Goal: Find specific page/section

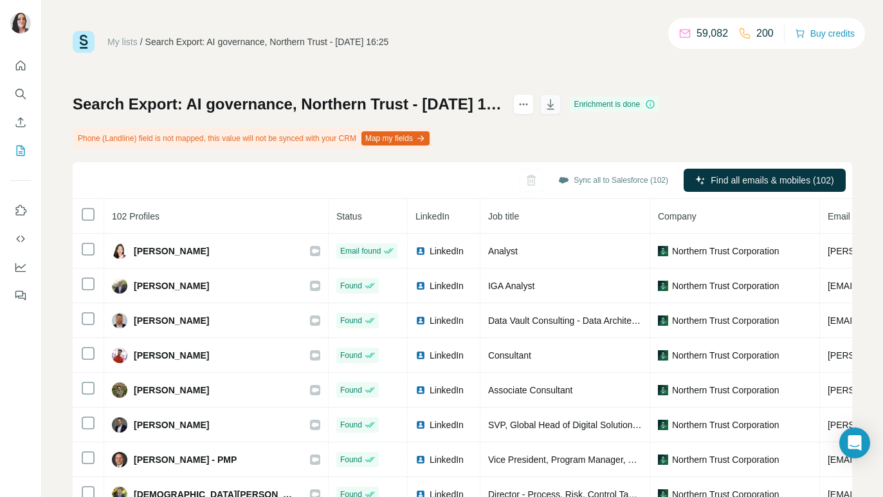
click at [557, 109] on icon "button" at bounding box center [550, 104] width 13 height 13
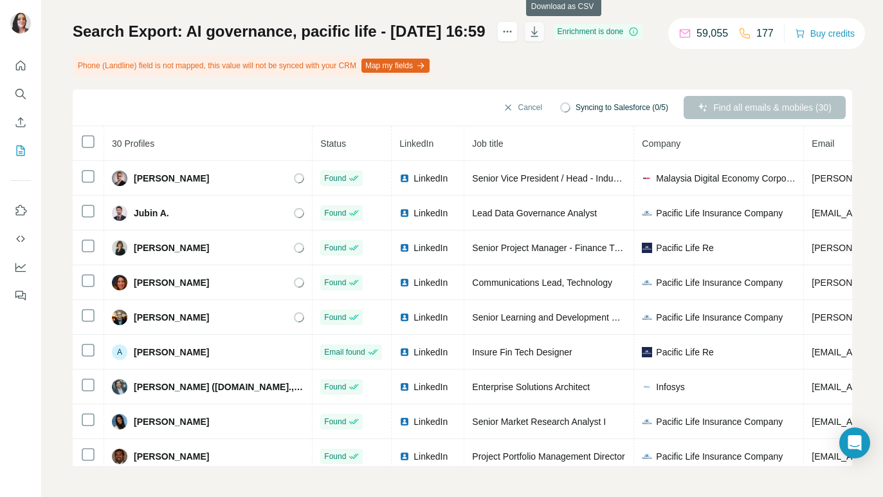
click at [541, 32] on icon "button" at bounding box center [534, 31] width 13 height 13
